Goal: Information Seeking & Learning: Learn about a topic

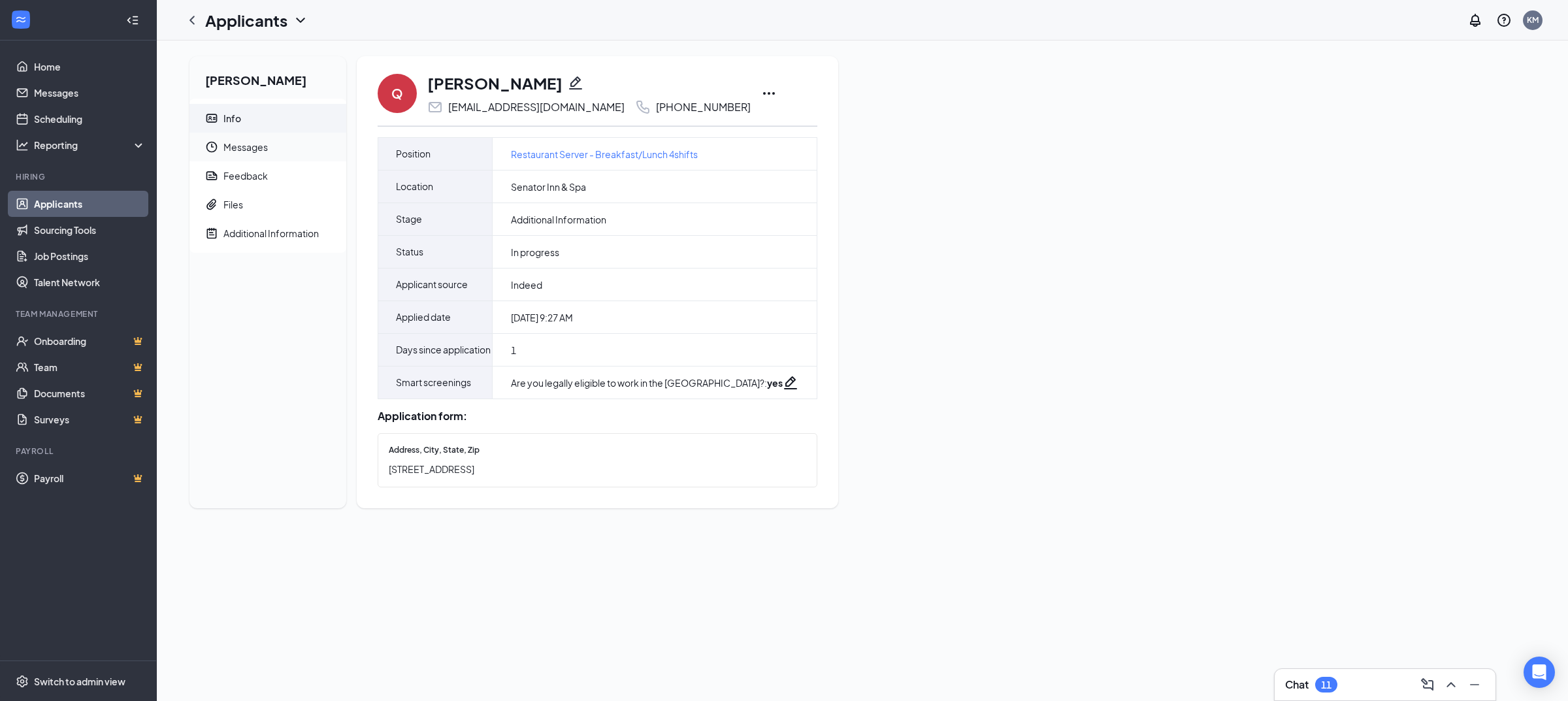
click at [300, 145] on span "Messages" at bounding box center [280, 147] width 112 height 29
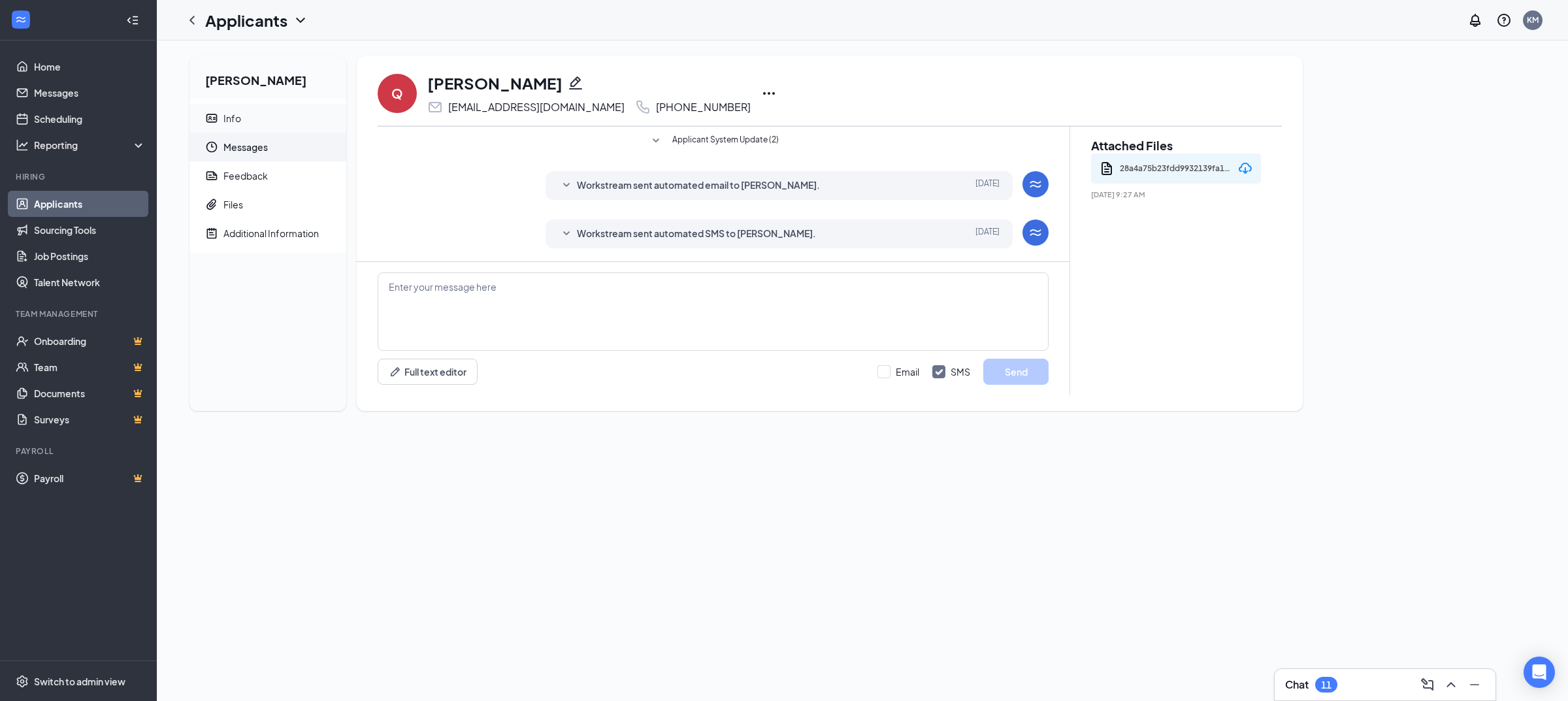
click at [269, 120] on span "Info" at bounding box center [280, 118] width 112 height 29
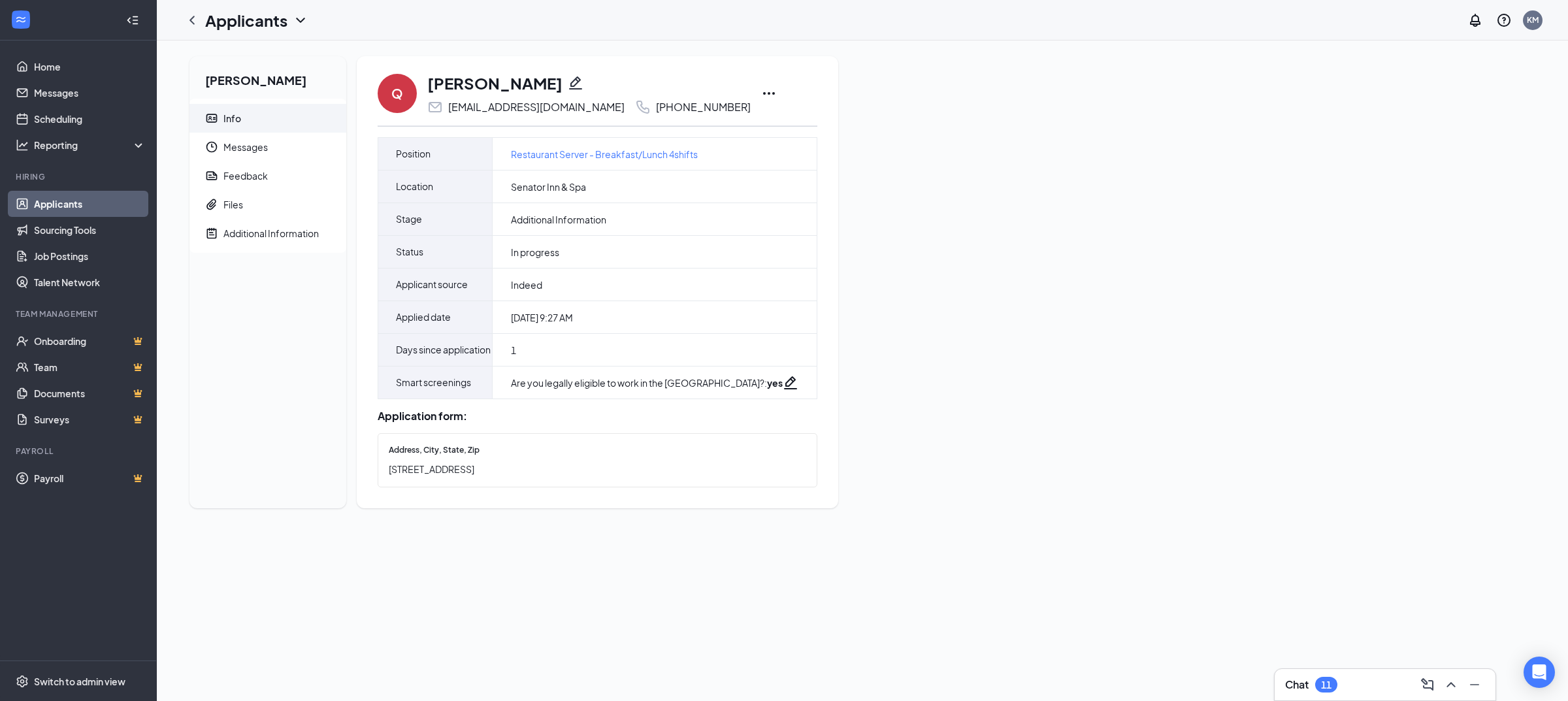
click at [730, 83] on div "Q [PERSON_NAME] [EMAIL_ADDRESS][DOMAIN_NAME] [PHONE_NUMBER]" at bounding box center [597, 93] width 440 height 43
click at [761, 93] on icon "Ellipses" at bounding box center [769, 93] width 16 height 16
click at [266, 229] on div "Additional Information" at bounding box center [271, 233] width 96 height 13
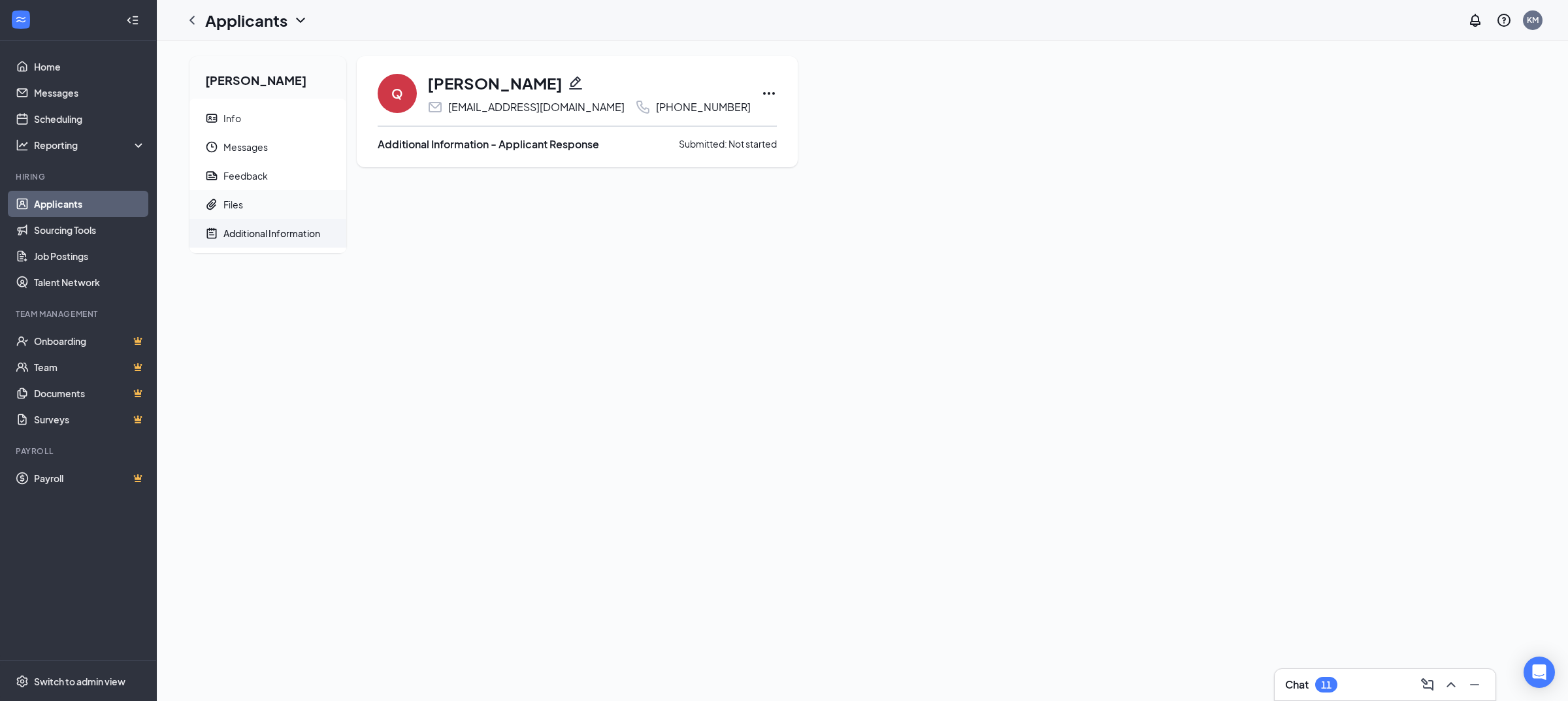
click at [262, 210] on span "Files" at bounding box center [280, 204] width 112 height 29
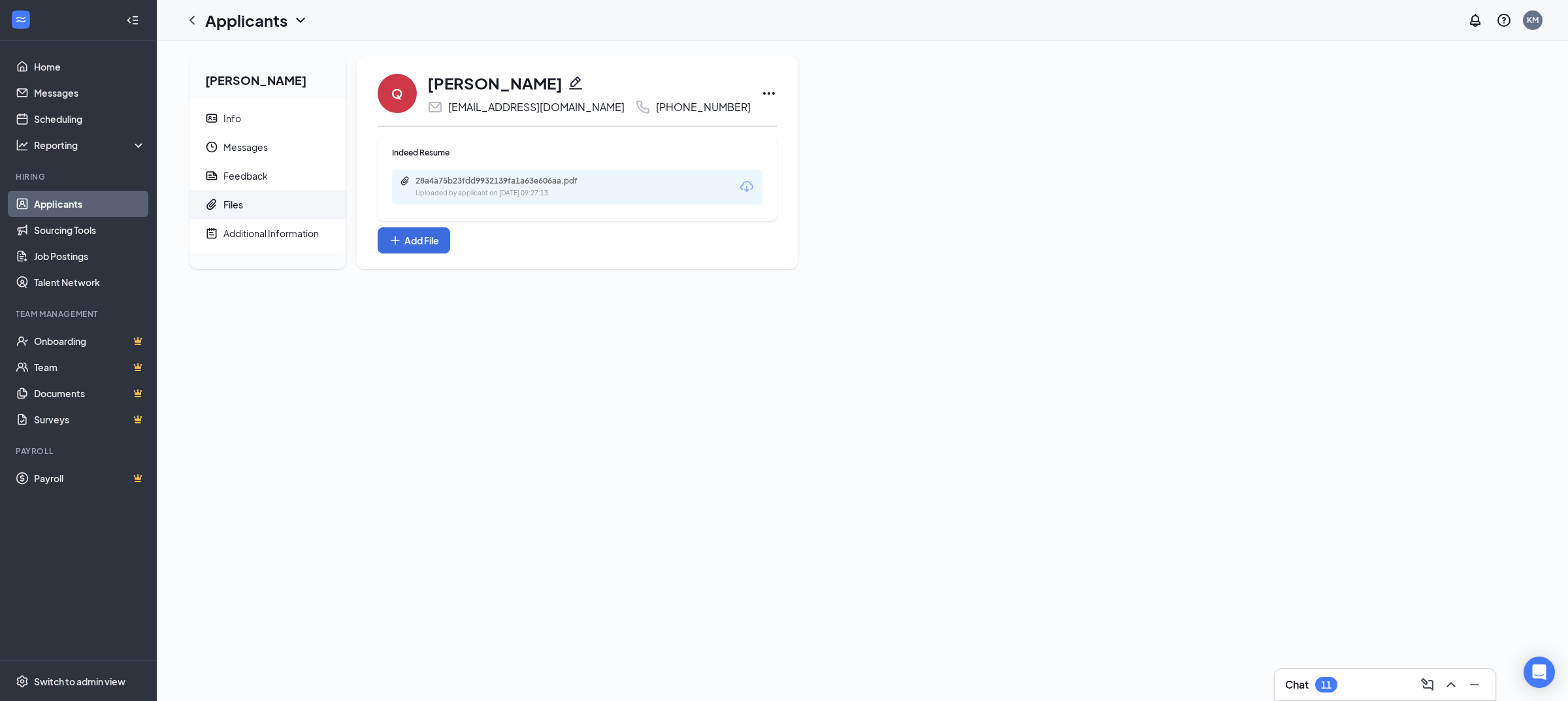
click at [521, 195] on div "Uploaded by applicant on [DATE] 09:27:13" at bounding box center [514, 193] width 196 height 11
click at [292, 222] on span "Additional Information" at bounding box center [280, 233] width 112 height 29
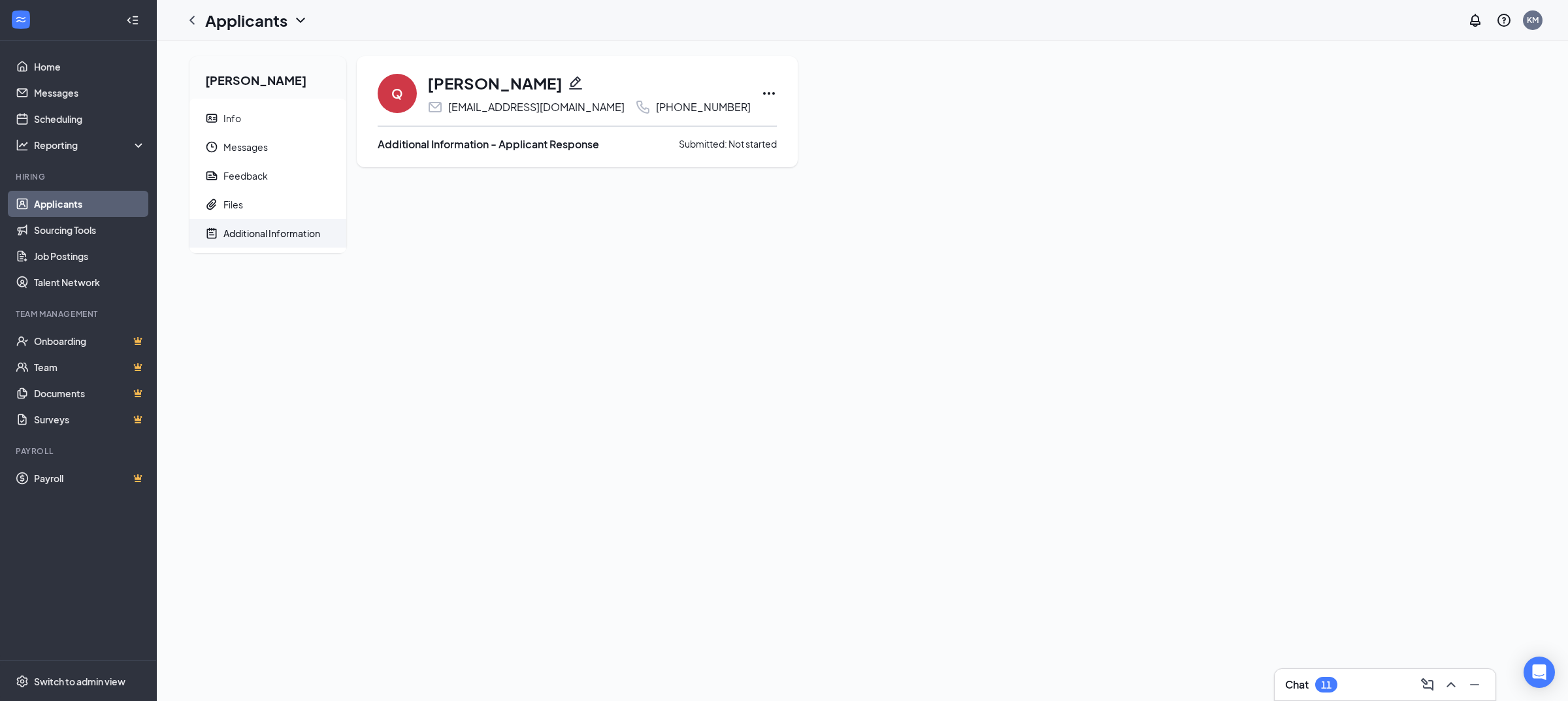
click at [501, 143] on h3 "Additional Information - Applicant Response" at bounding box center [488, 143] width 221 height 14
click at [253, 172] on div "Feedback" at bounding box center [246, 176] width 45 height 13
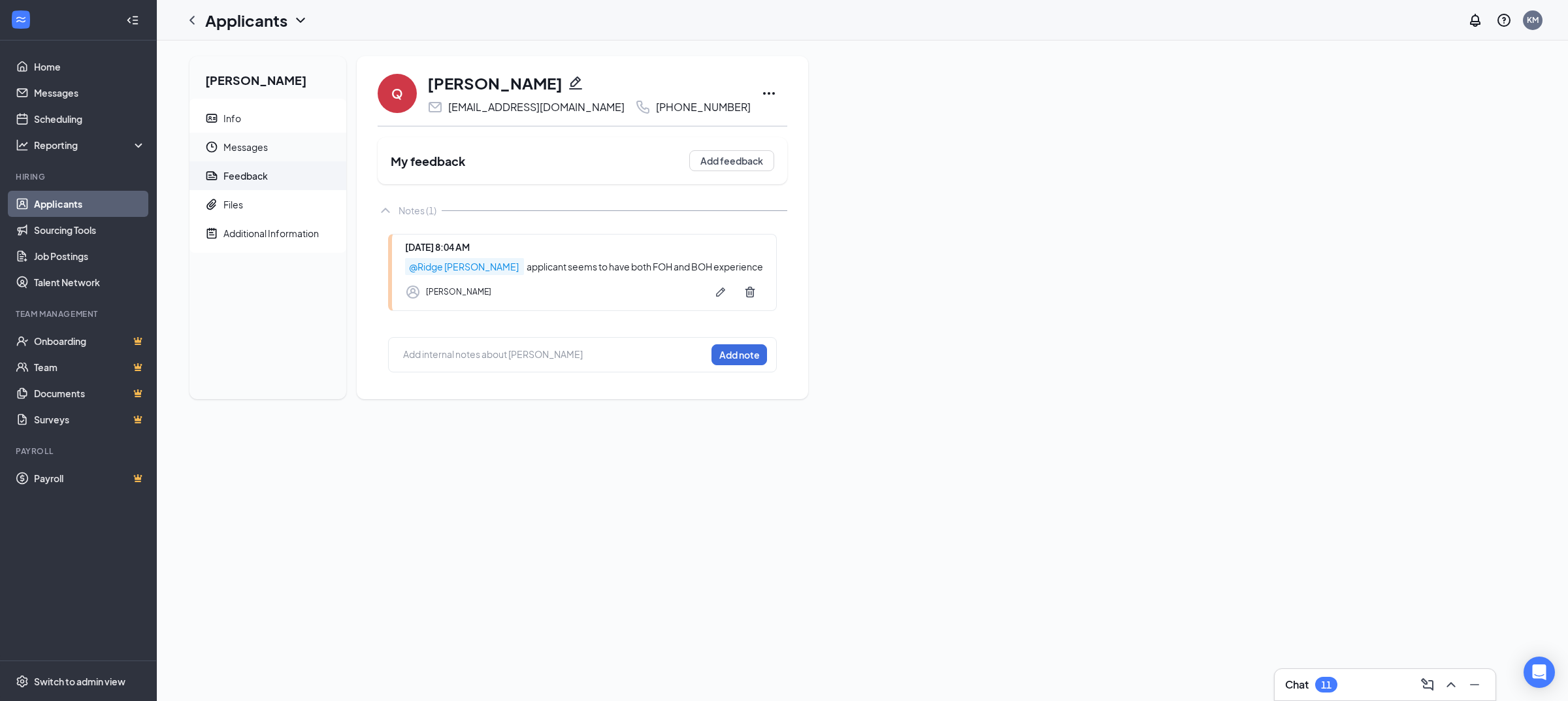
click at [256, 149] on span "Messages" at bounding box center [280, 147] width 112 height 29
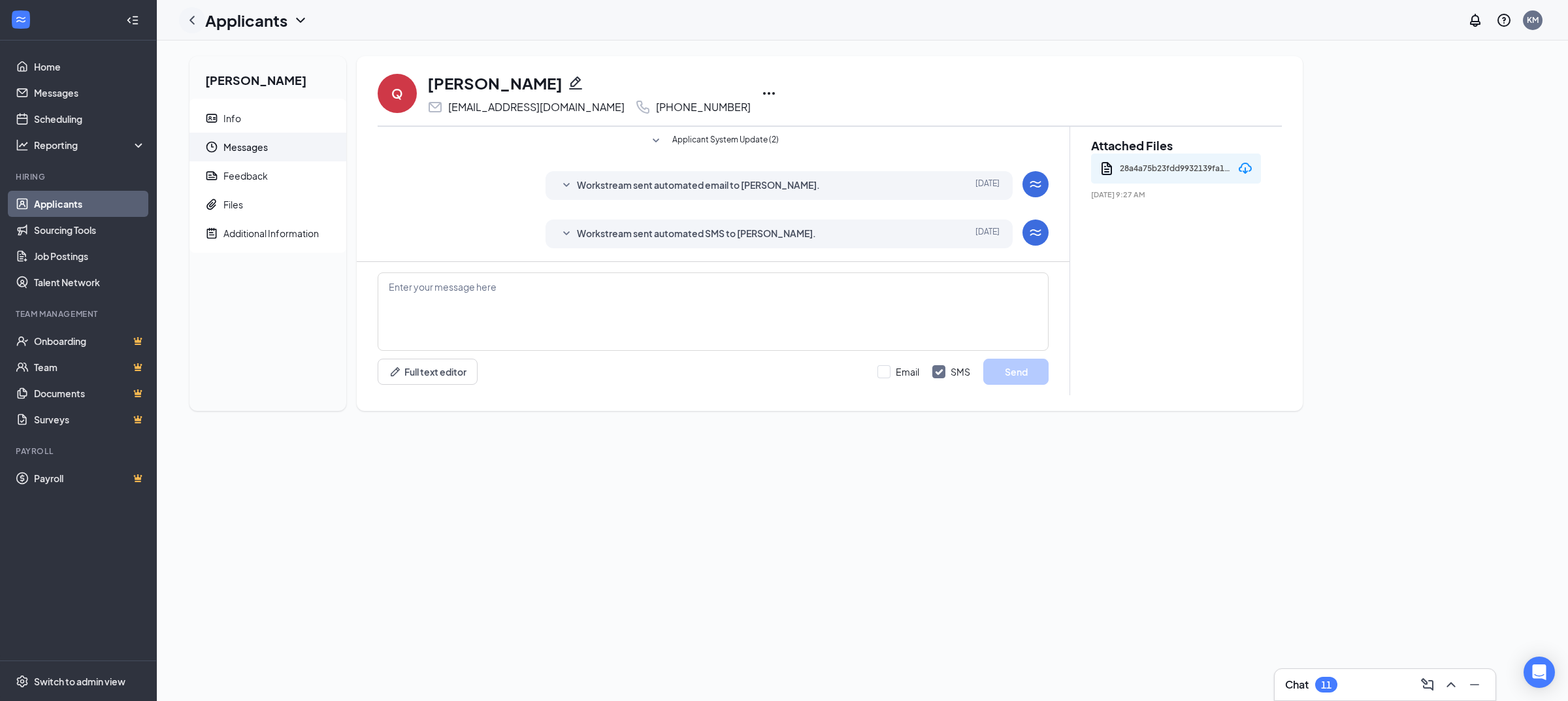
click at [191, 24] on icon "ChevronLeft" at bounding box center [191, 20] width 16 height 16
